Goal: Task Accomplishment & Management: Manage account settings

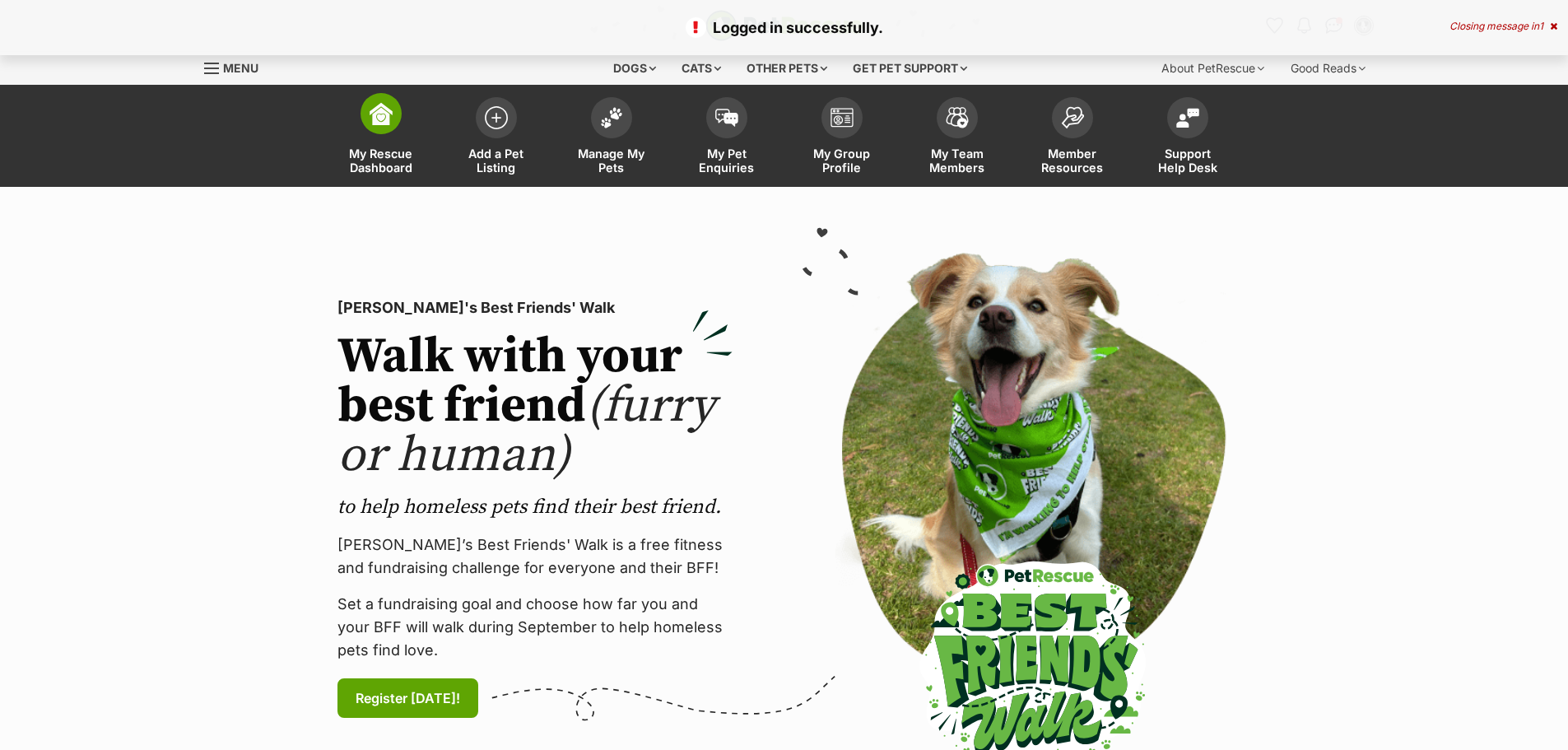
click at [371, 116] on img at bounding box center [381, 114] width 23 height 23
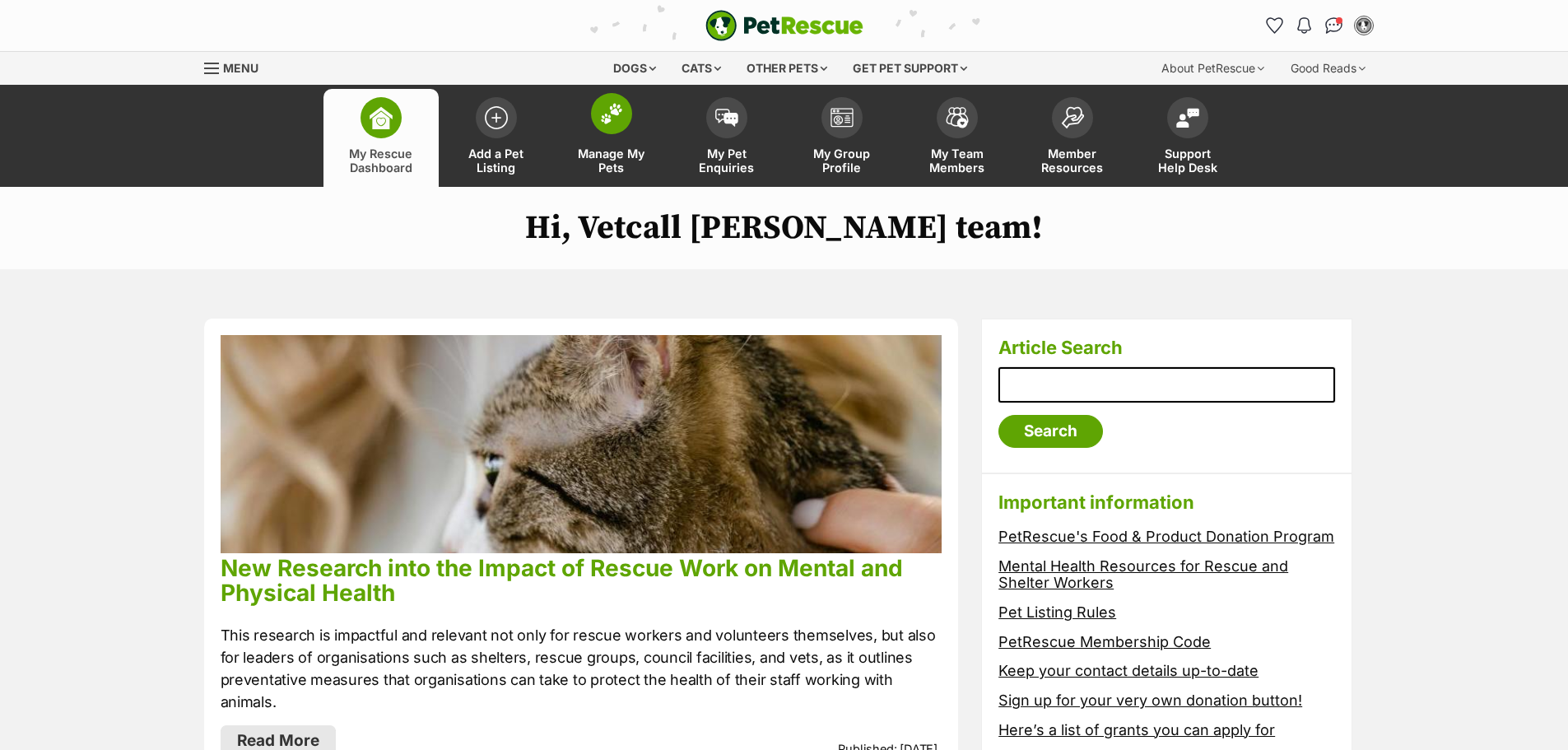
click at [611, 139] on link "Manage My Pets" at bounding box center [612, 137] width 116 height 98
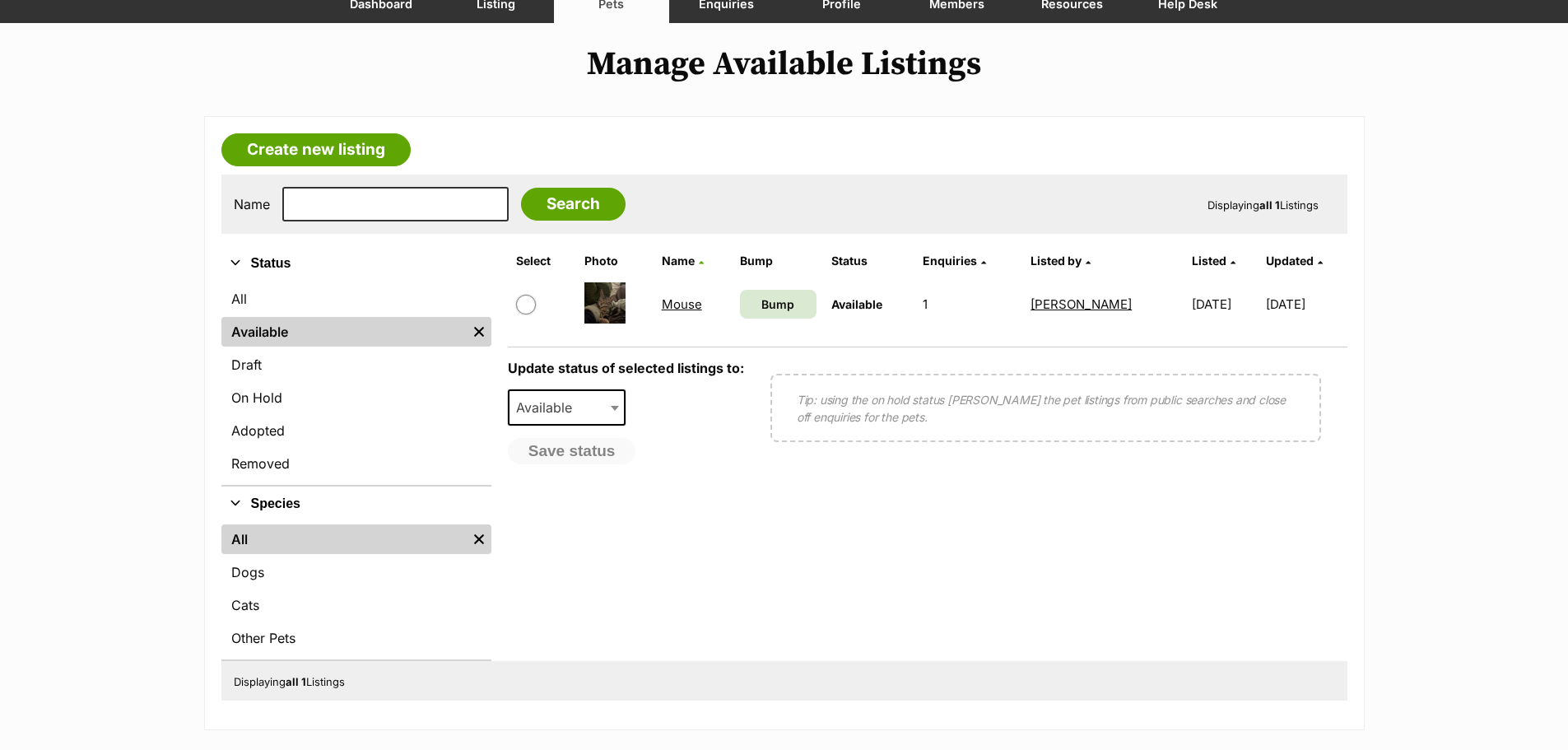
scroll to position [165, 0]
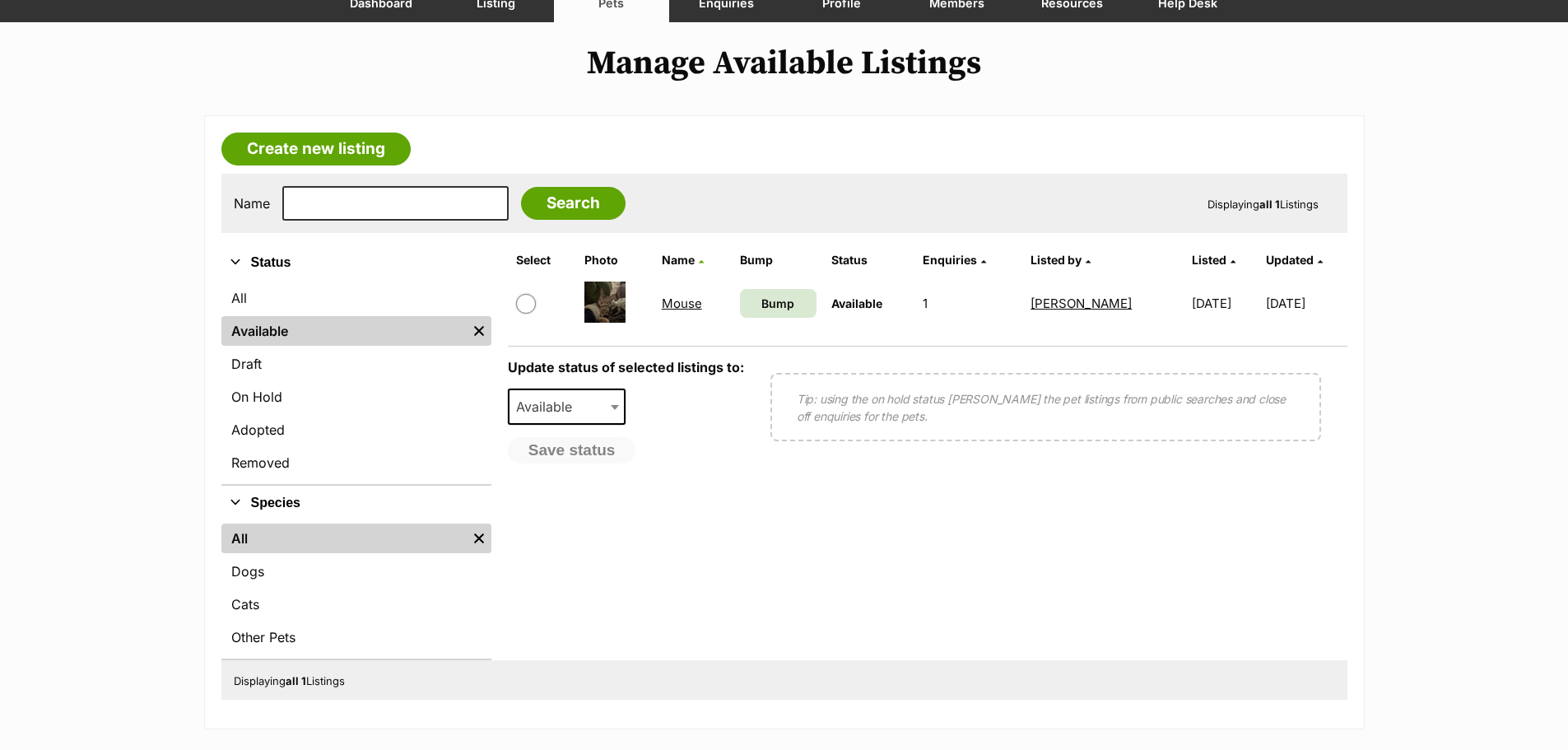
click at [533, 306] on input "checkbox" at bounding box center [526, 303] width 20 height 20
checkbox input "true"
click at [612, 407] on b at bounding box center [615, 407] width 9 height 5
select select "rehomed"
click at [583, 452] on button "Save status" at bounding box center [573, 452] width 130 height 28
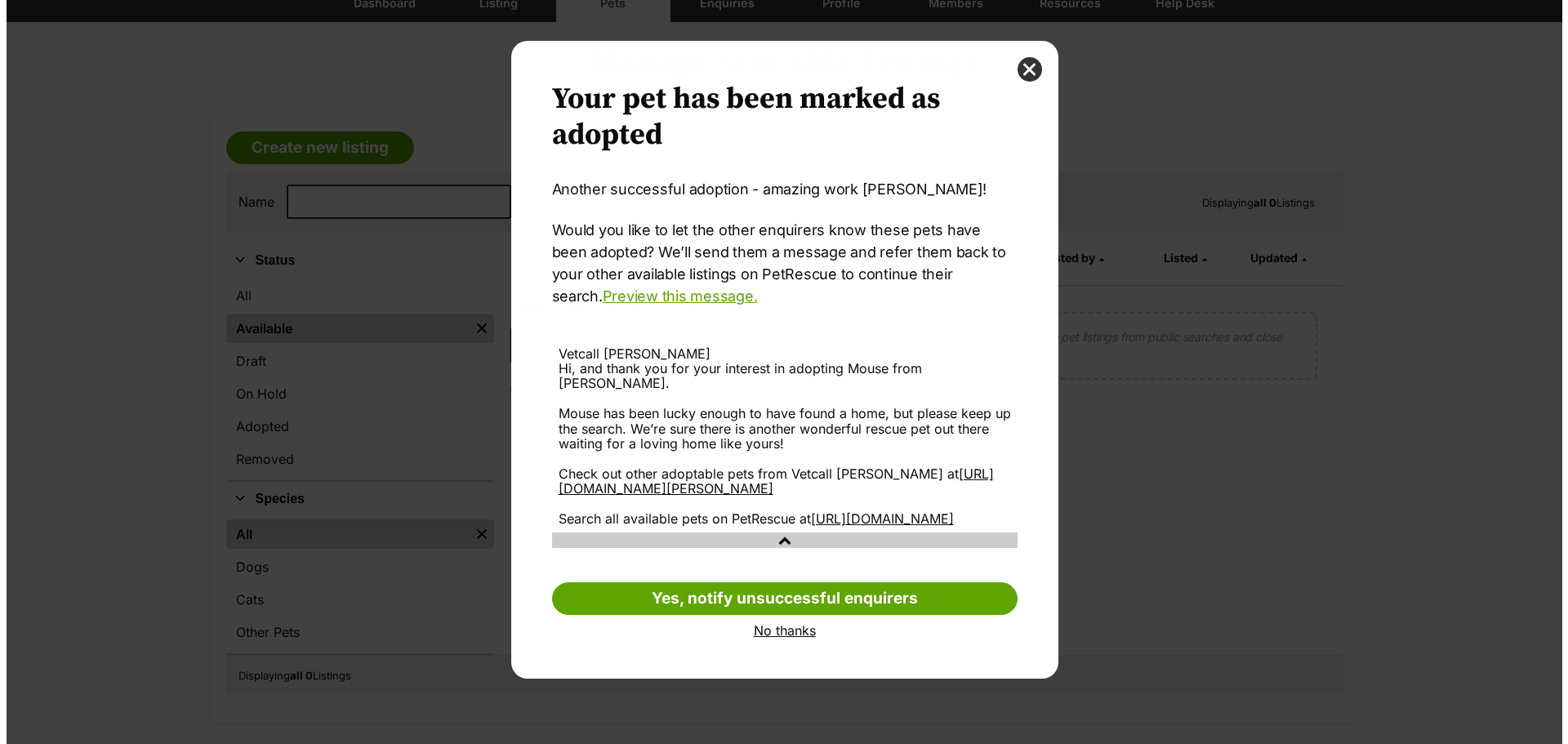
scroll to position [0, 0]
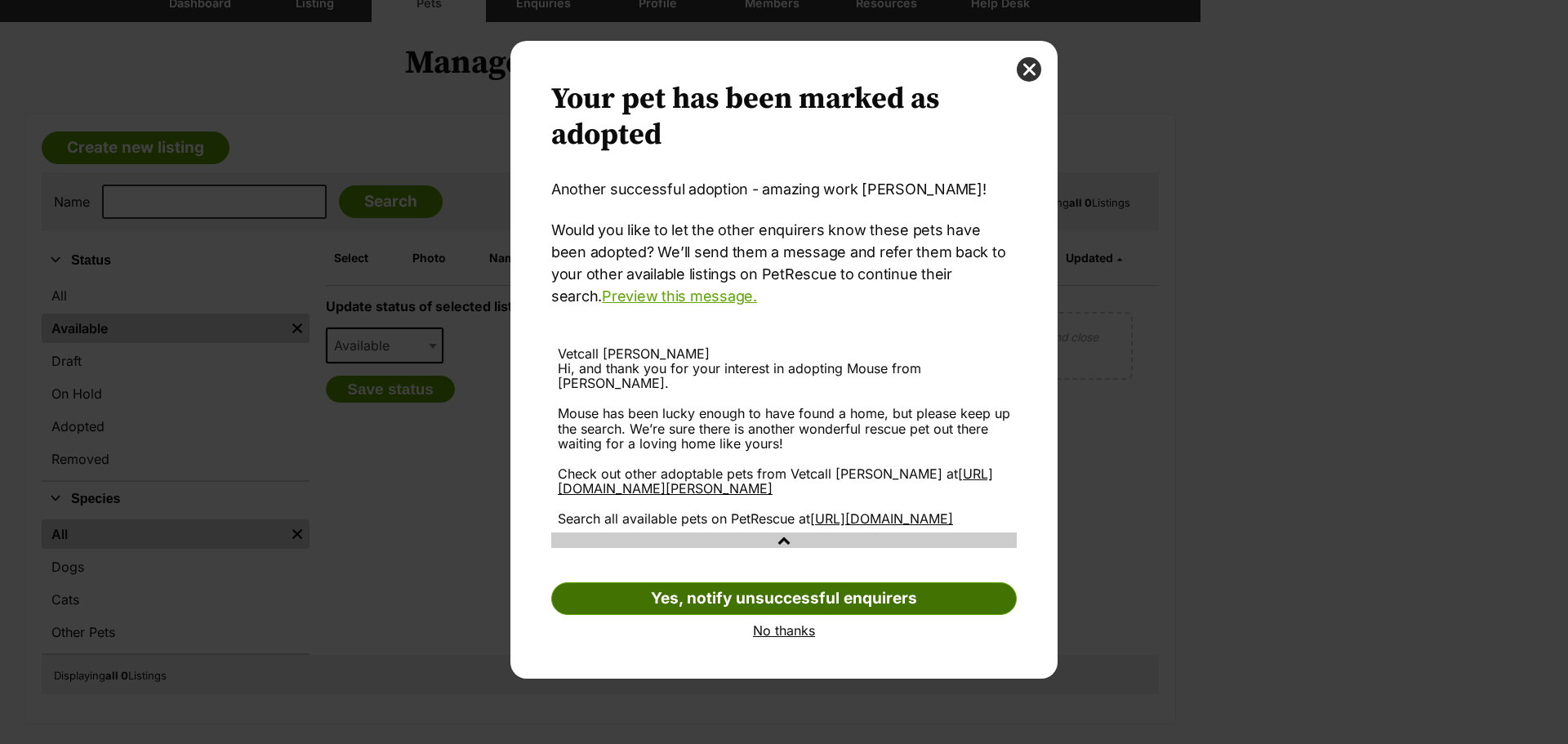
click at [832, 612] on link "Yes, notify unsuccessful enquirers" at bounding box center [784, 598] width 466 height 33
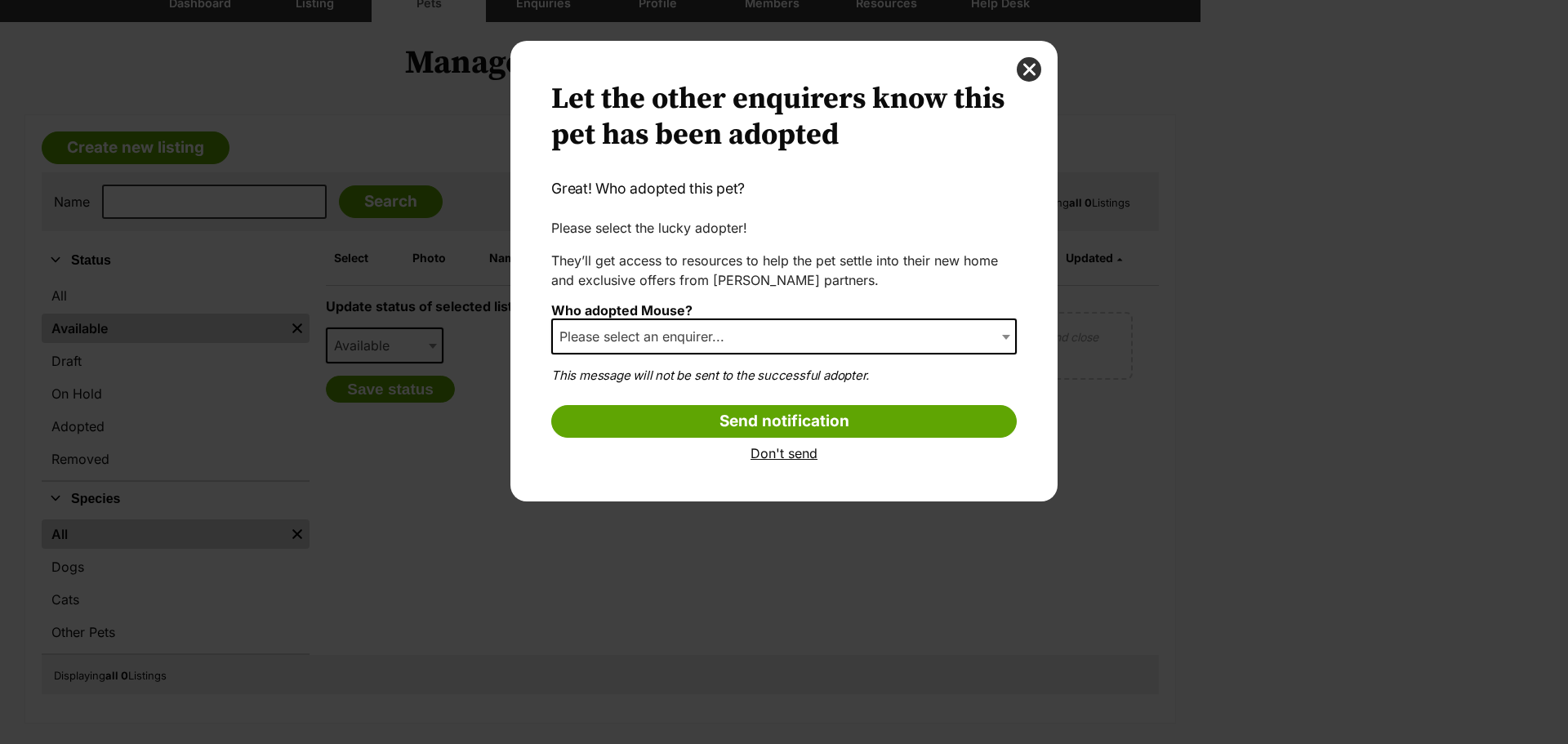
click at [735, 335] on span "Please select an enquirer..." at bounding box center [647, 336] width 188 height 23
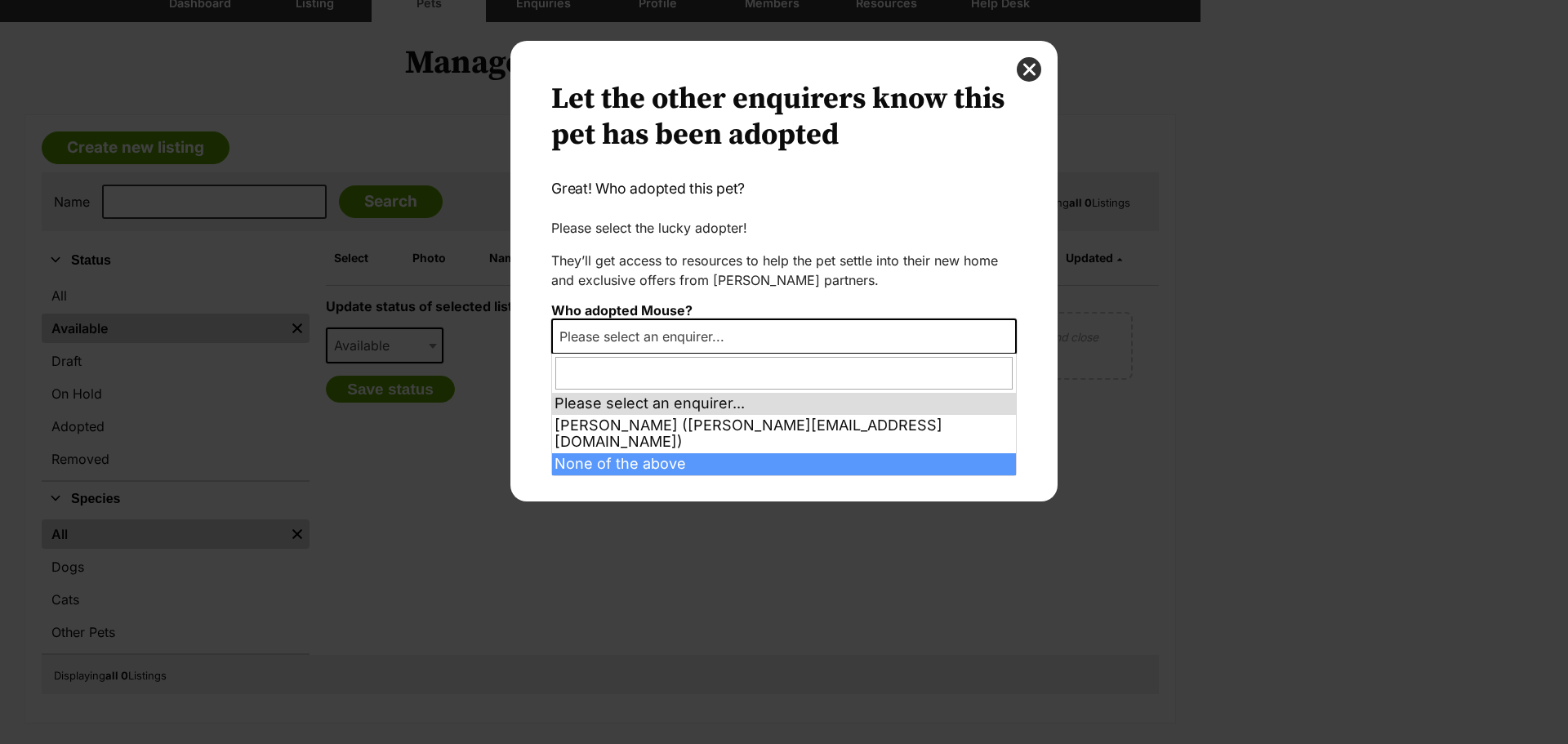
select select "other"
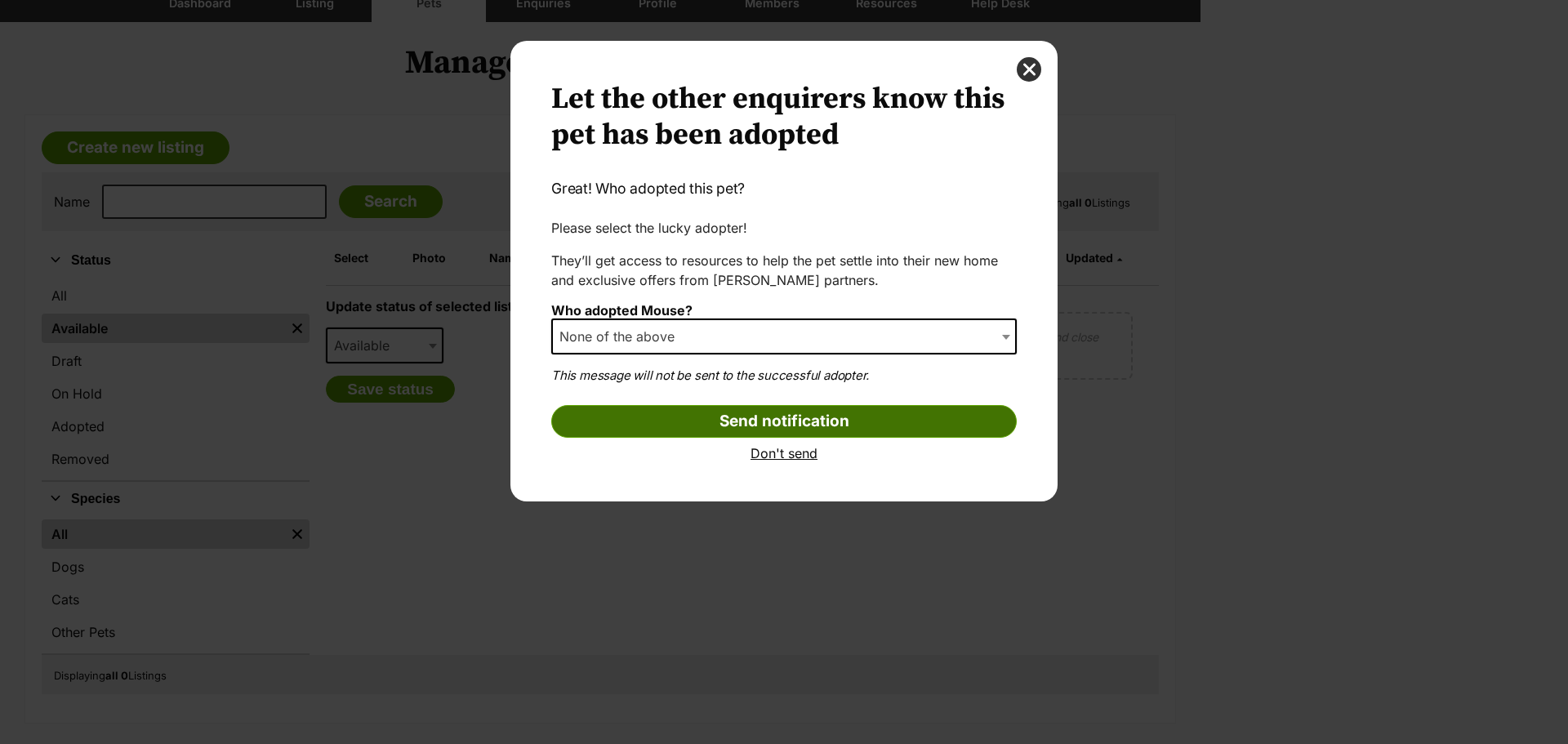
click at [698, 426] on input "Send notification" at bounding box center [784, 421] width 466 height 33
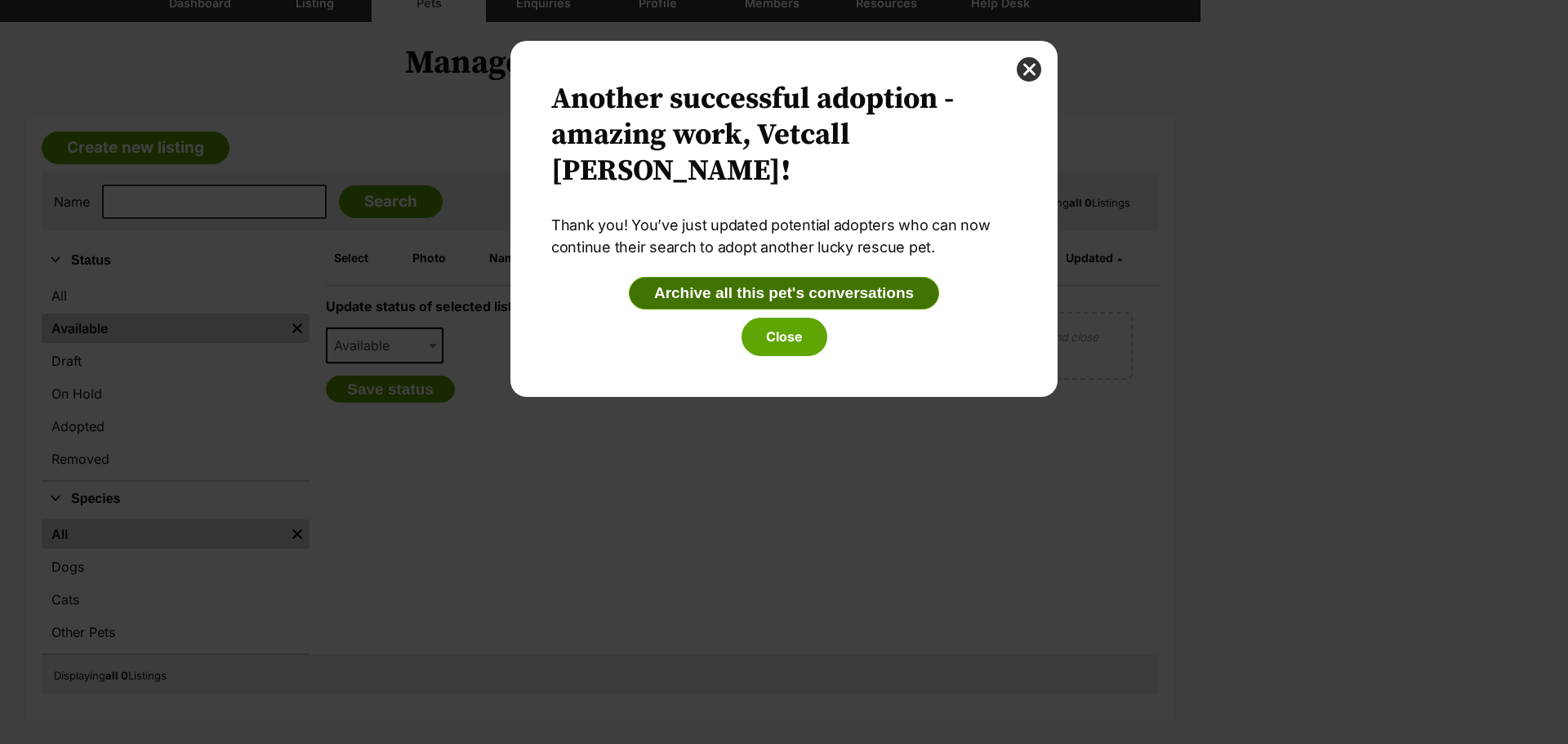
click at [741, 277] on button "Archive all this pet's conversations" at bounding box center [784, 293] width 310 height 33
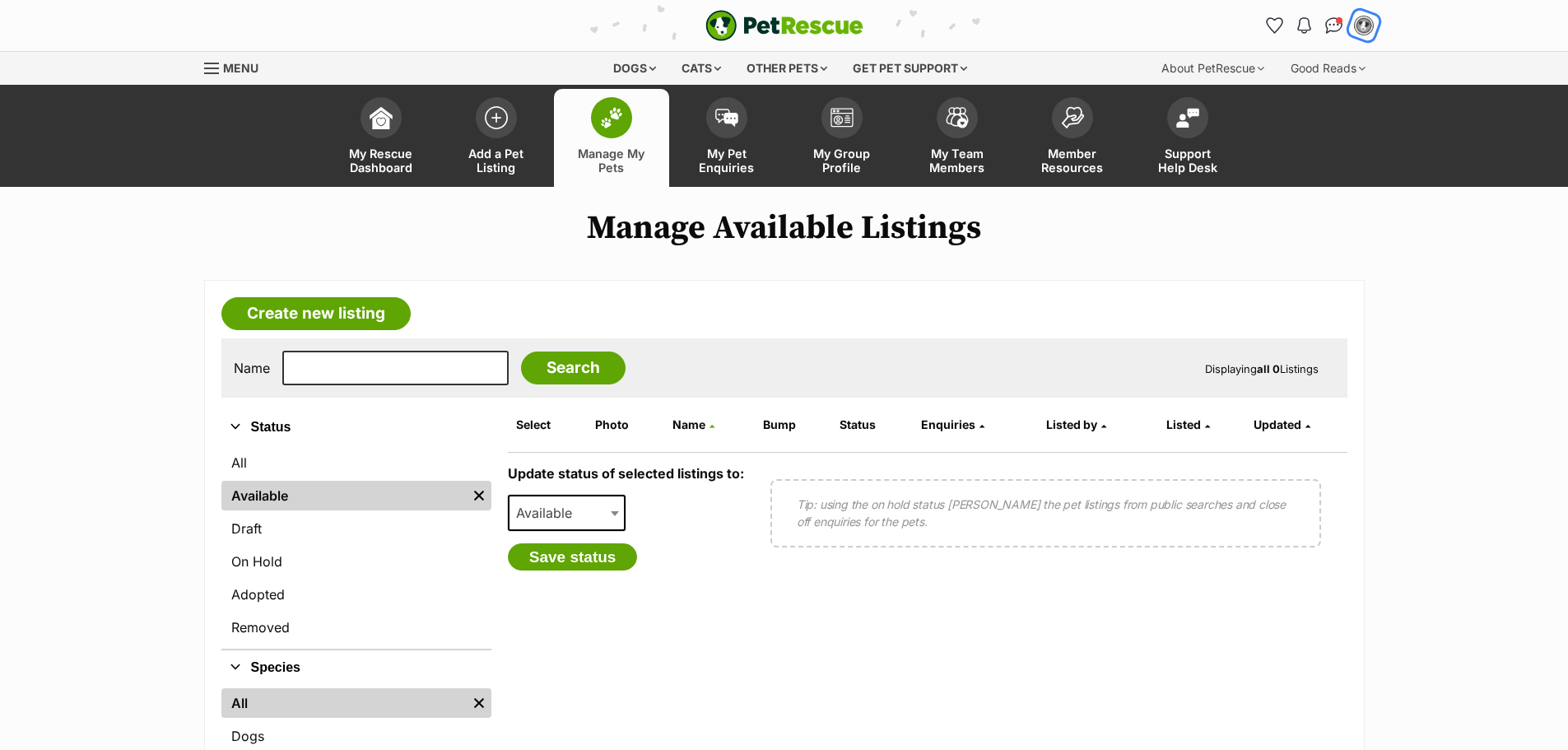
click at [1366, 36] on button "My account" at bounding box center [1364, 26] width 34 height 34
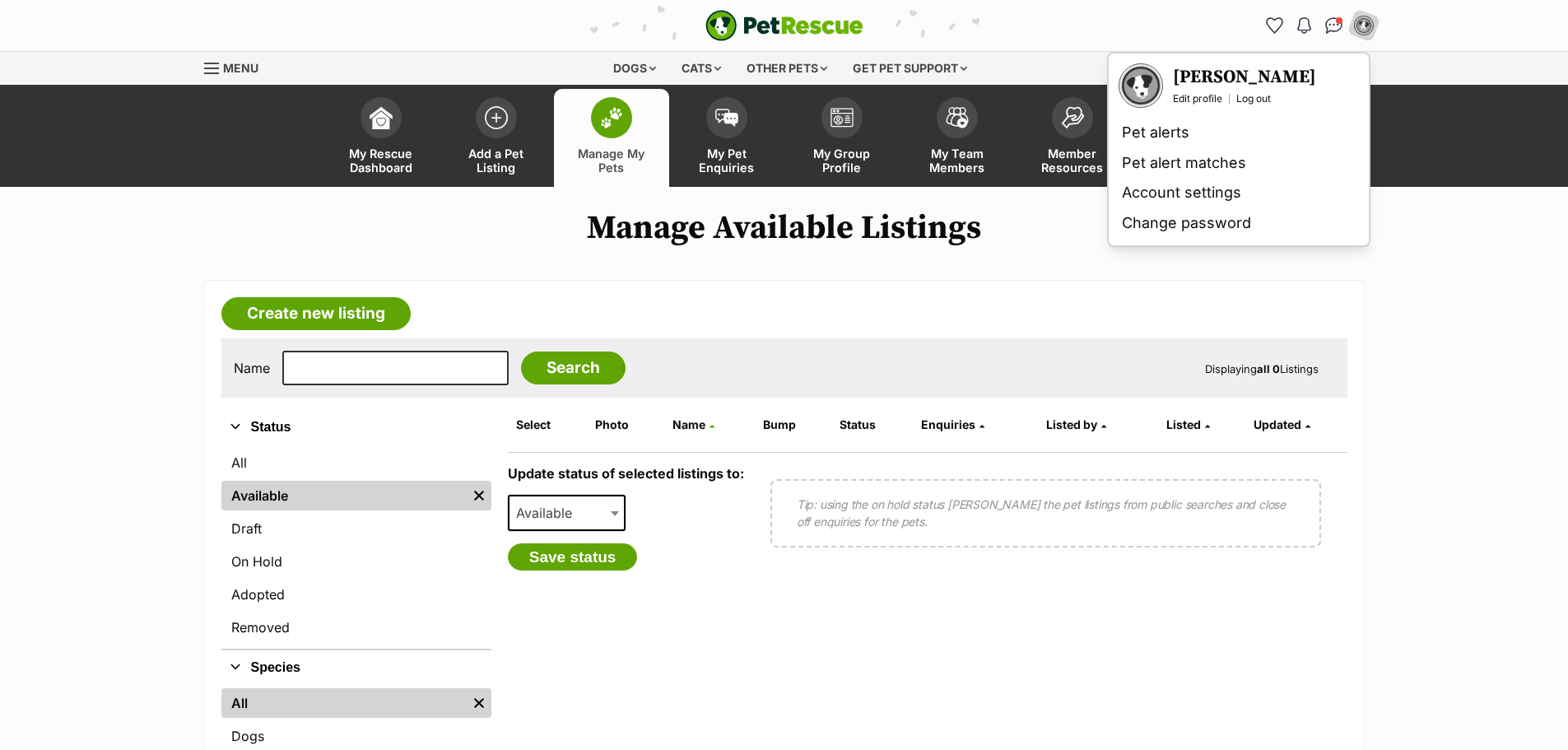
click at [219, 54] on link "Menu" at bounding box center [238, 66] width 66 height 29
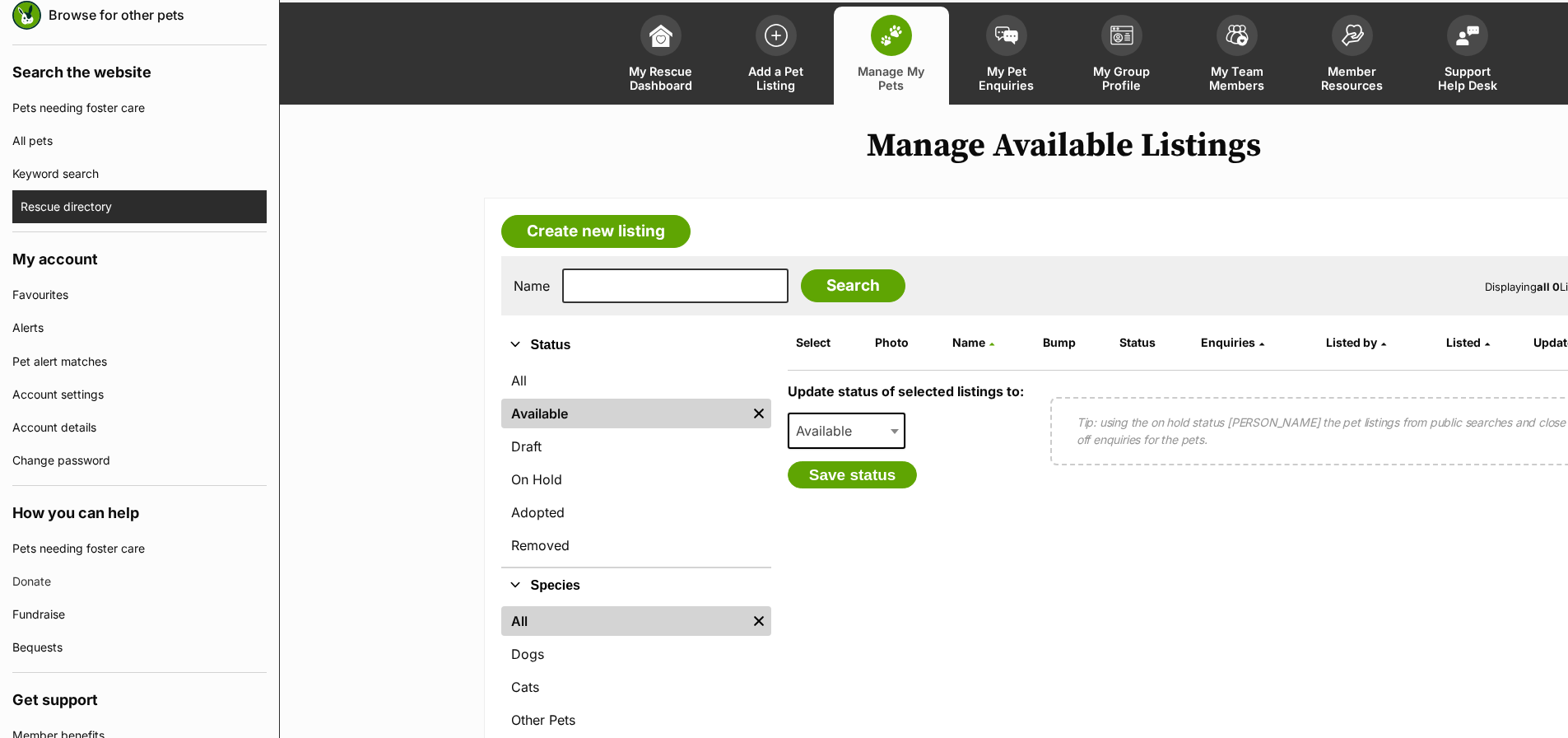
scroll to position [217, 0]
